Goal: Transaction & Acquisition: Purchase product/service

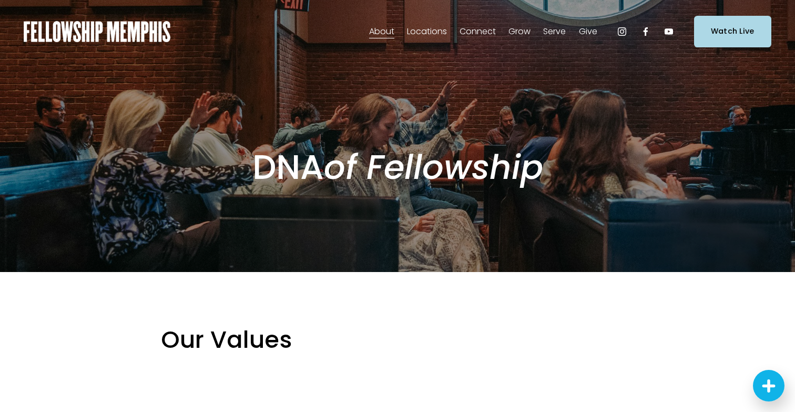
click at [389, 29] on span "About" at bounding box center [381, 31] width 25 height 15
click at [133, 27] on img at bounding box center [97, 31] width 147 height 21
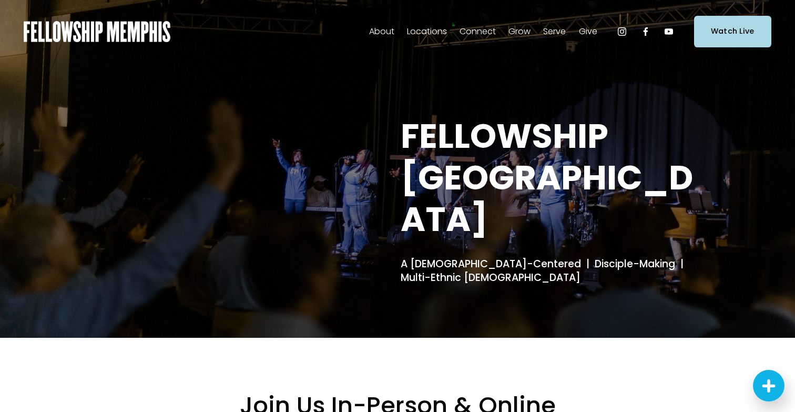
click at [591, 28] on span "Give" at bounding box center [588, 31] width 18 height 15
click at [0, 0] on span "Give" at bounding box center [0, 0] width 0 height 0
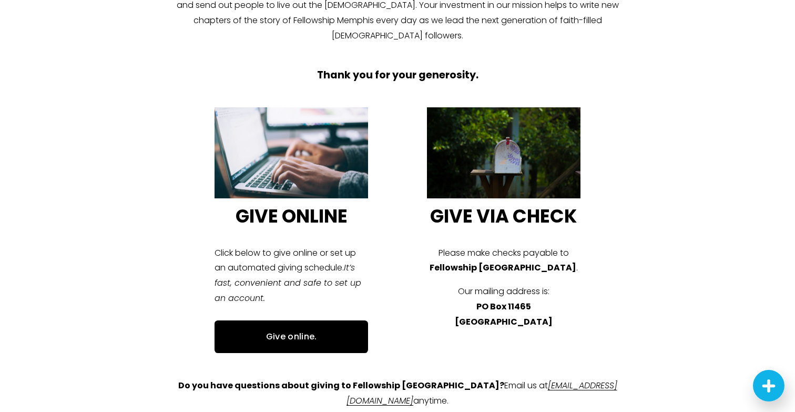
scroll to position [410, 0]
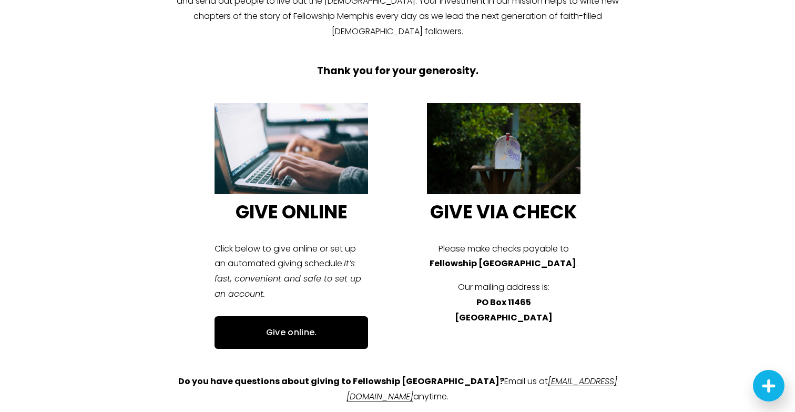
click at [315, 316] on link "Give online." at bounding box center [292, 332] width 154 height 33
